Goal: Transaction & Acquisition: Book appointment/travel/reservation

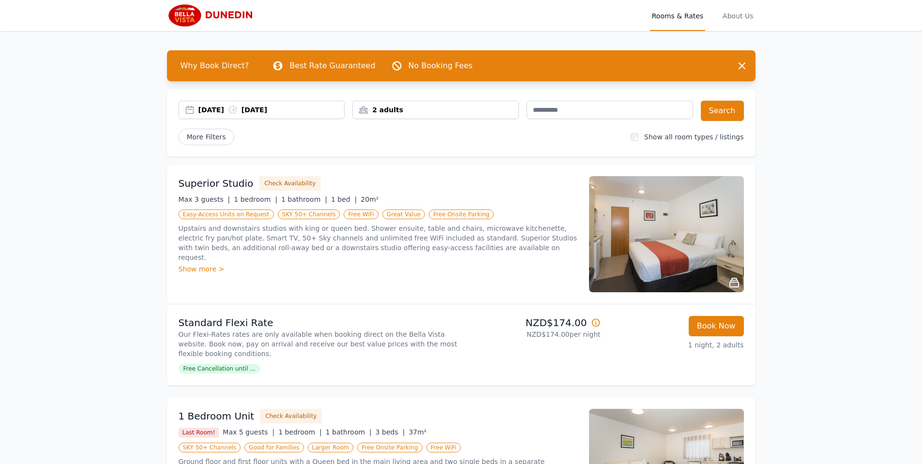
click at [421, 105] on div "2 adults" at bounding box center [435, 110] width 165 height 10
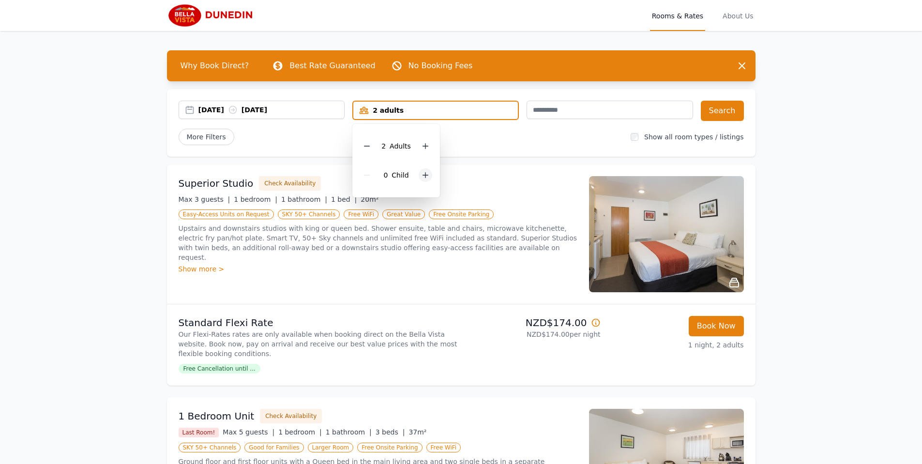
click at [425, 176] on icon at bounding box center [425, 175] width 8 height 8
click at [480, 144] on div "More Filters" at bounding box center [401, 137] width 445 height 16
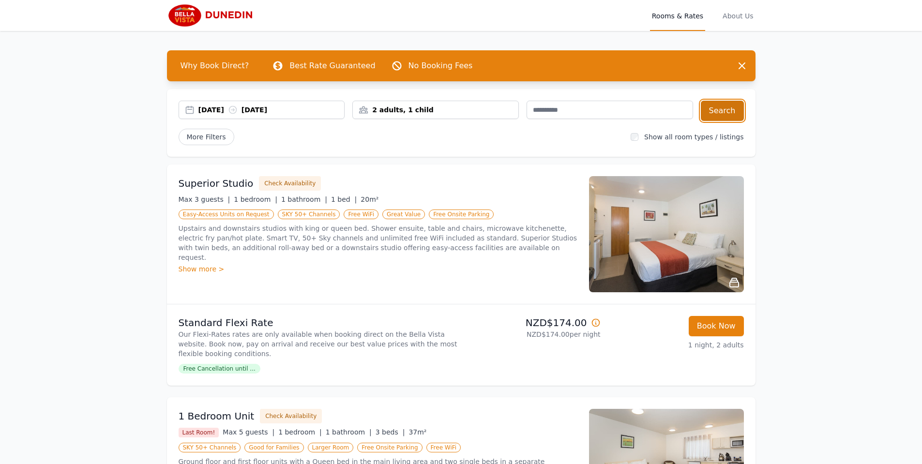
click at [722, 108] on button "Search" at bounding box center [722, 111] width 43 height 20
click at [205, 135] on span "More Filters" at bounding box center [207, 137] width 56 height 16
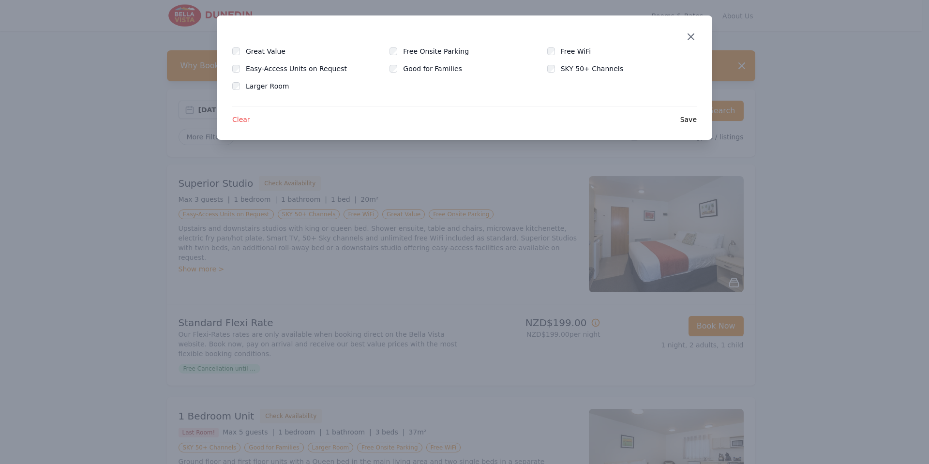
click at [694, 37] on icon "button" at bounding box center [691, 37] width 12 height 12
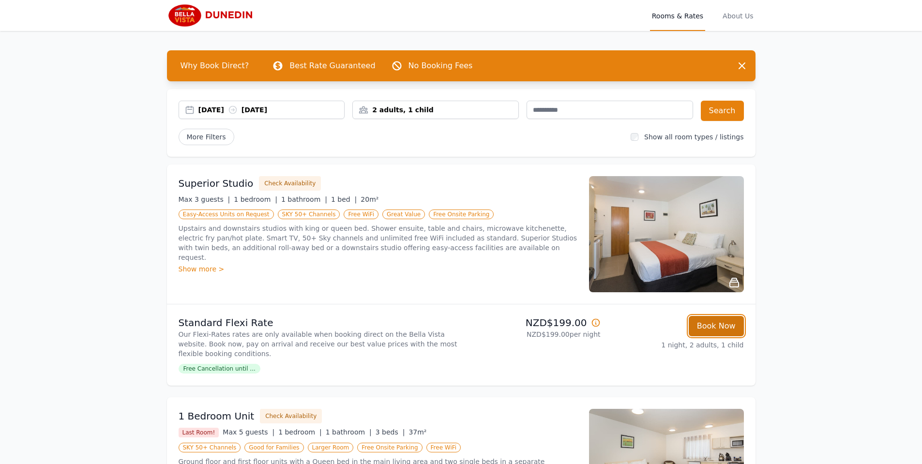
click at [705, 324] on button "Book Now" at bounding box center [716, 326] width 55 height 20
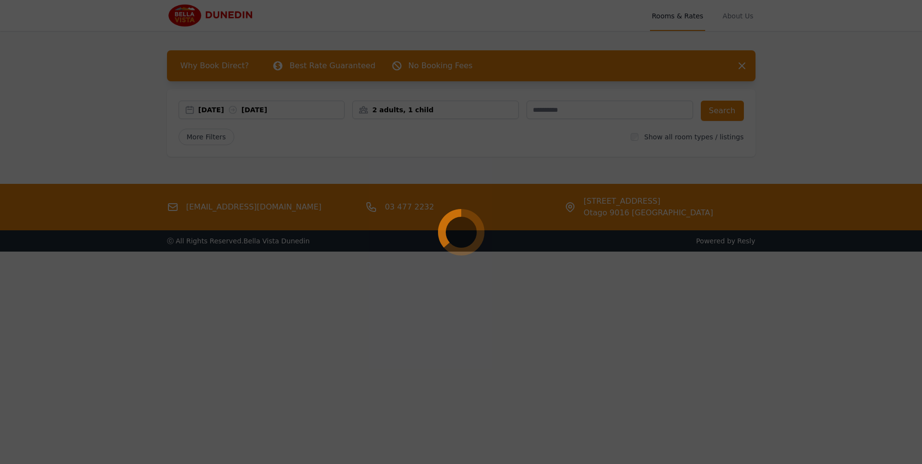
select select "**"
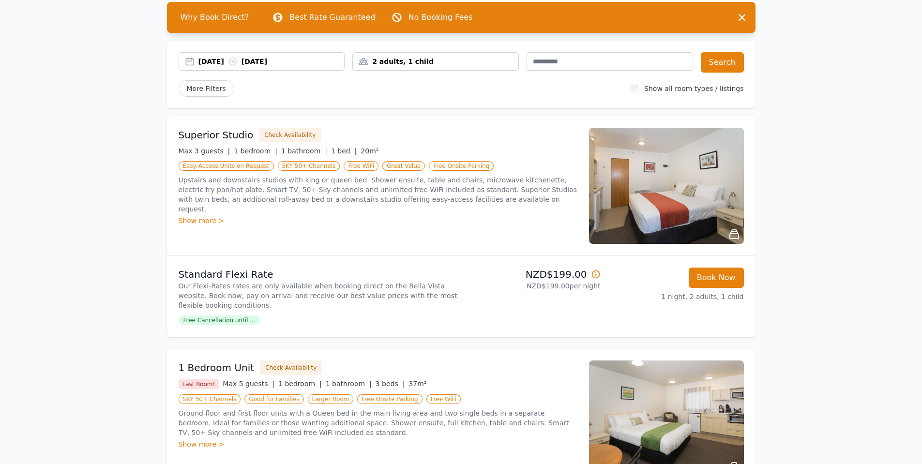
scroll to position [97, 0]
